Goal: Information Seeking & Learning: Learn about a topic

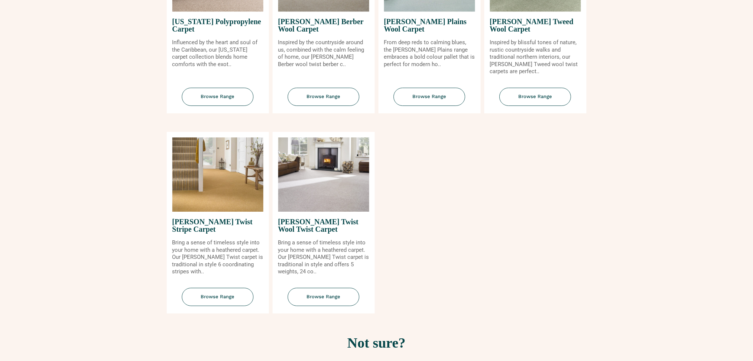
scroll to position [841, 0]
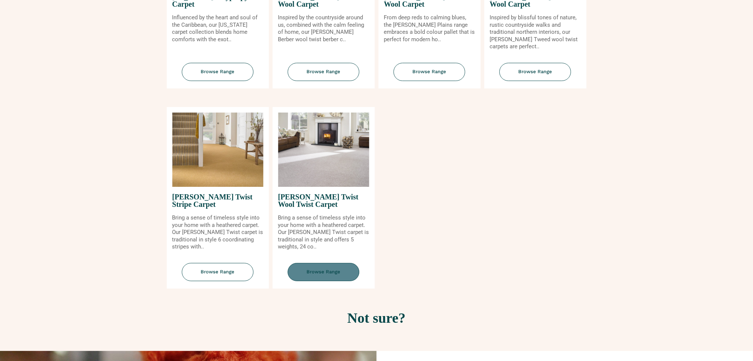
click at [333, 274] on span "Browse Range" at bounding box center [324, 272] width 72 height 18
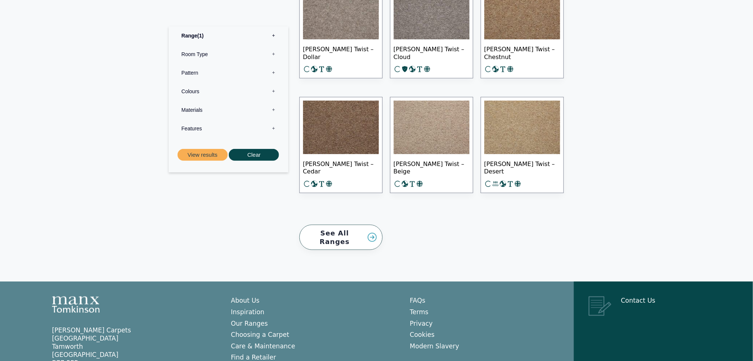
scroll to position [1089, 0]
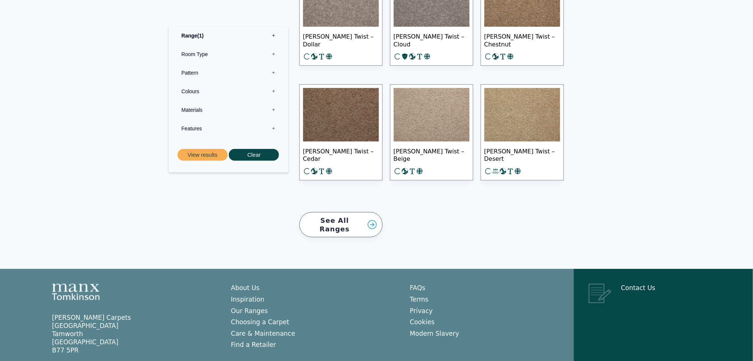
click at [341, 215] on link "See All Ranges" at bounding box center [340, 225] width 83 height 26
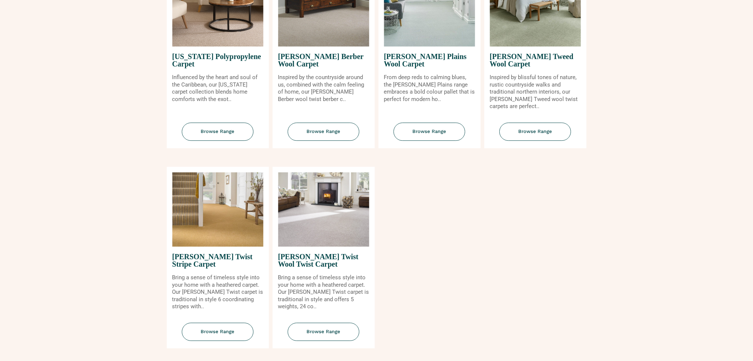
scroll to position [841, 0]
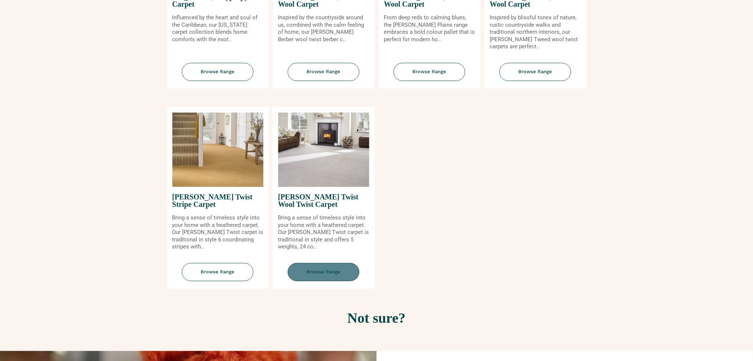
click at [340, 272] on span "Browse Range" at bounding box center [324, 272] width 72 height 18
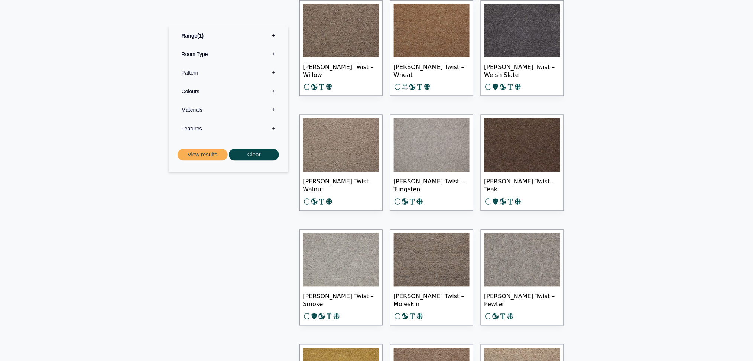
scroll to position [346, 0]
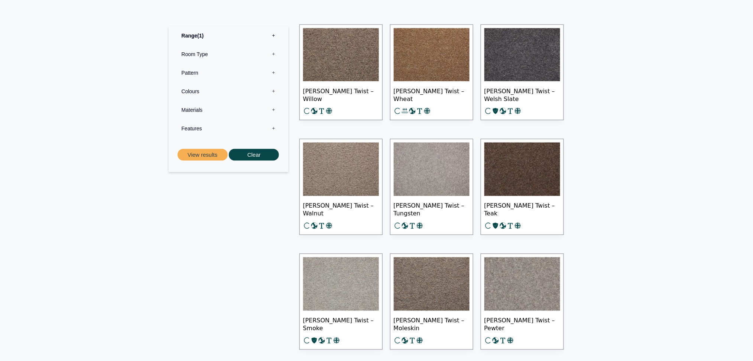
click at [518, 55] on img at bounding box center [522, 54] width 76 height 53
